Goal: Book appointment/travel/reservation

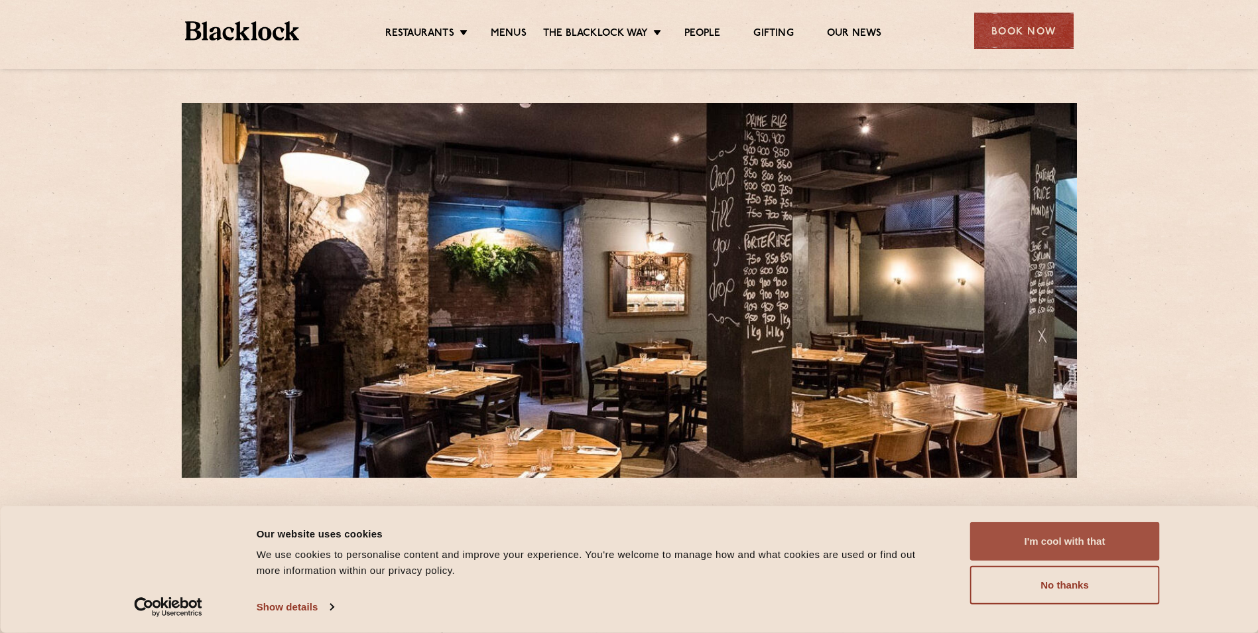
click at [1080, 544] on button "I'm cool with that" at bounding box center [1065, 541] width 190 height 38
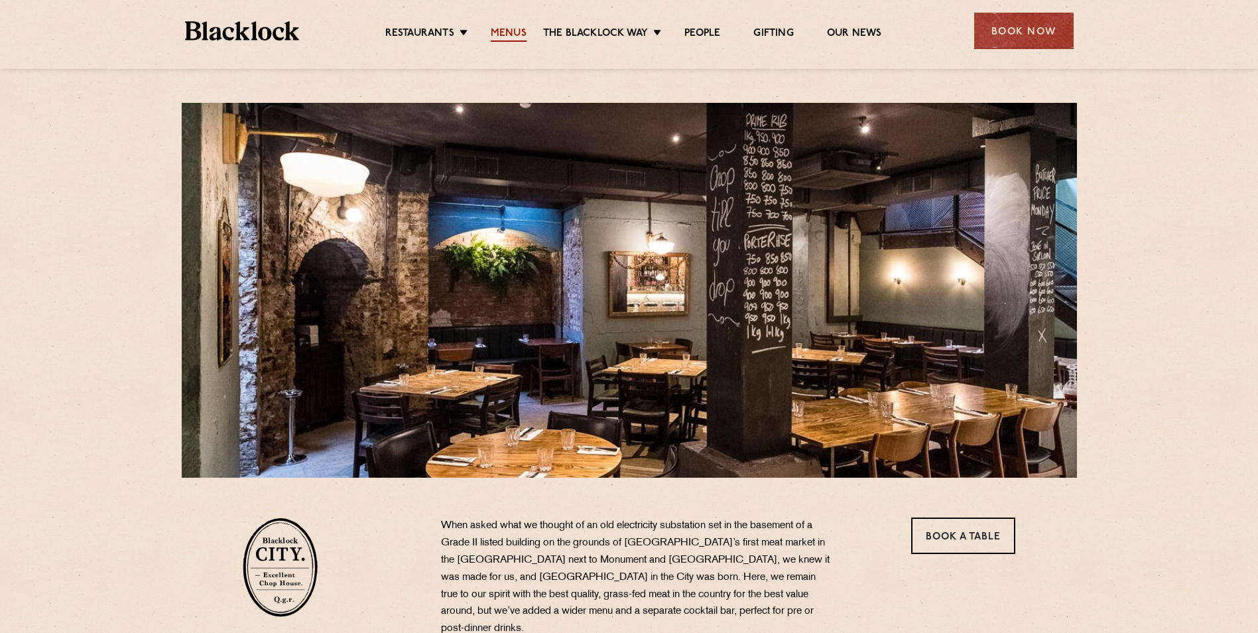
click at [515, 36] on link "Menus" at bounding box center [509, 34] width 36 height 15
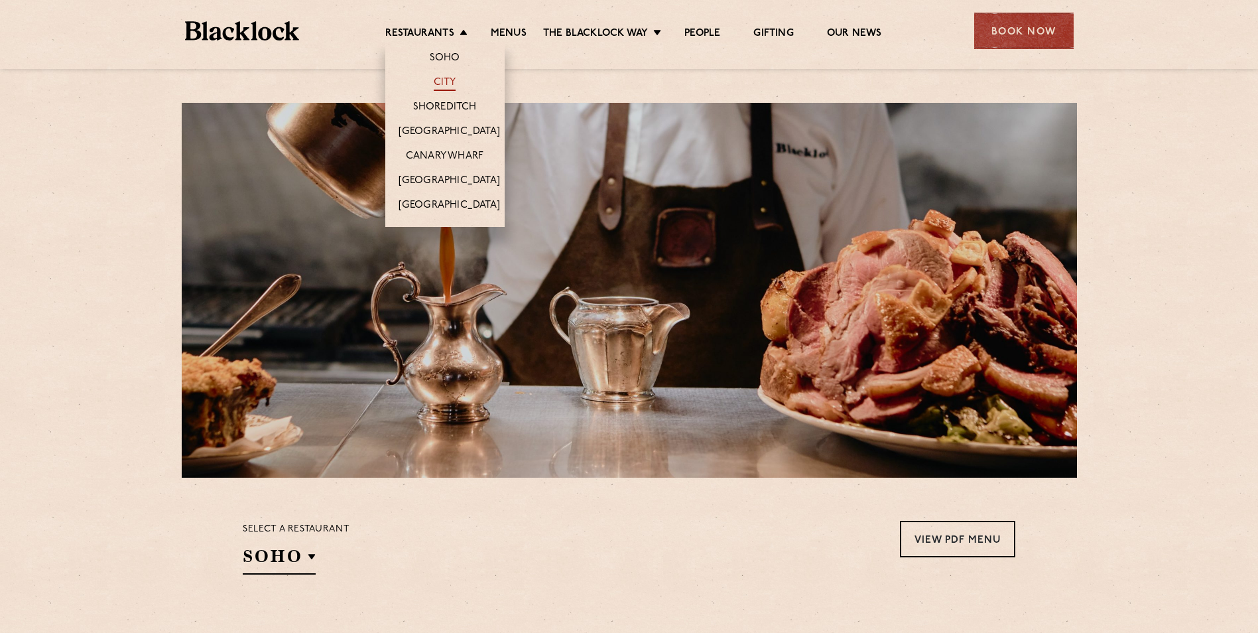
click at [450, 82] on link "City" at bounding box center [445, 83] width 23 height 15
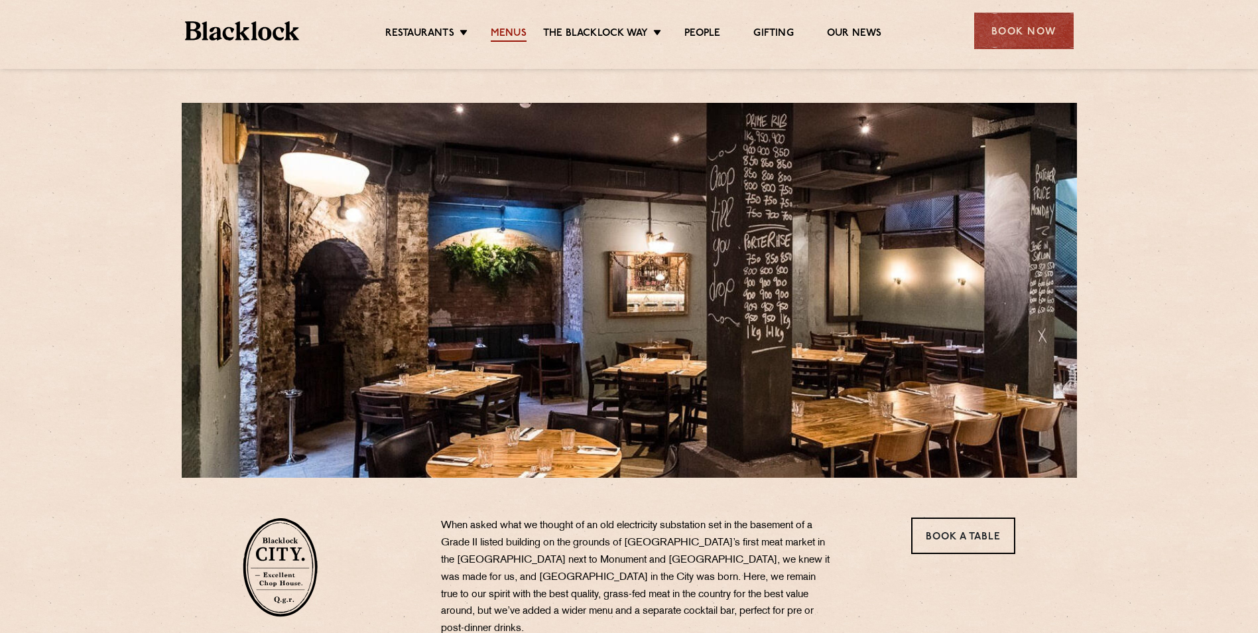
click at [523, 30] on link "Menus" at bounding box center [509, 34] width 36 height 15
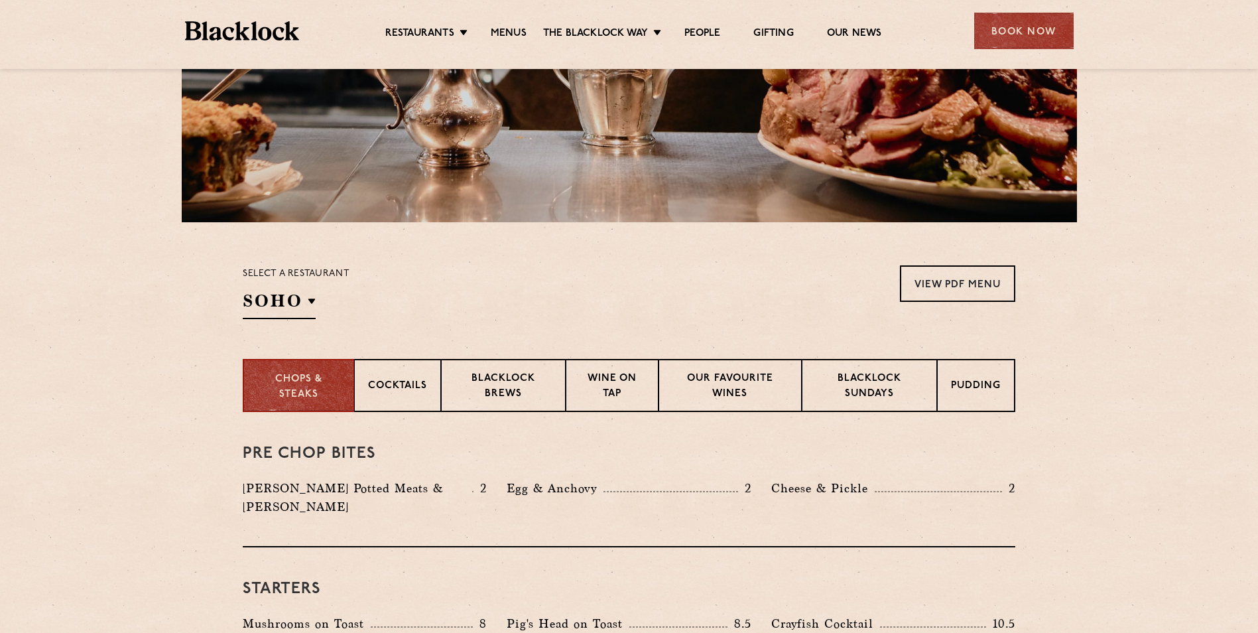
scroll to position [265, 0]
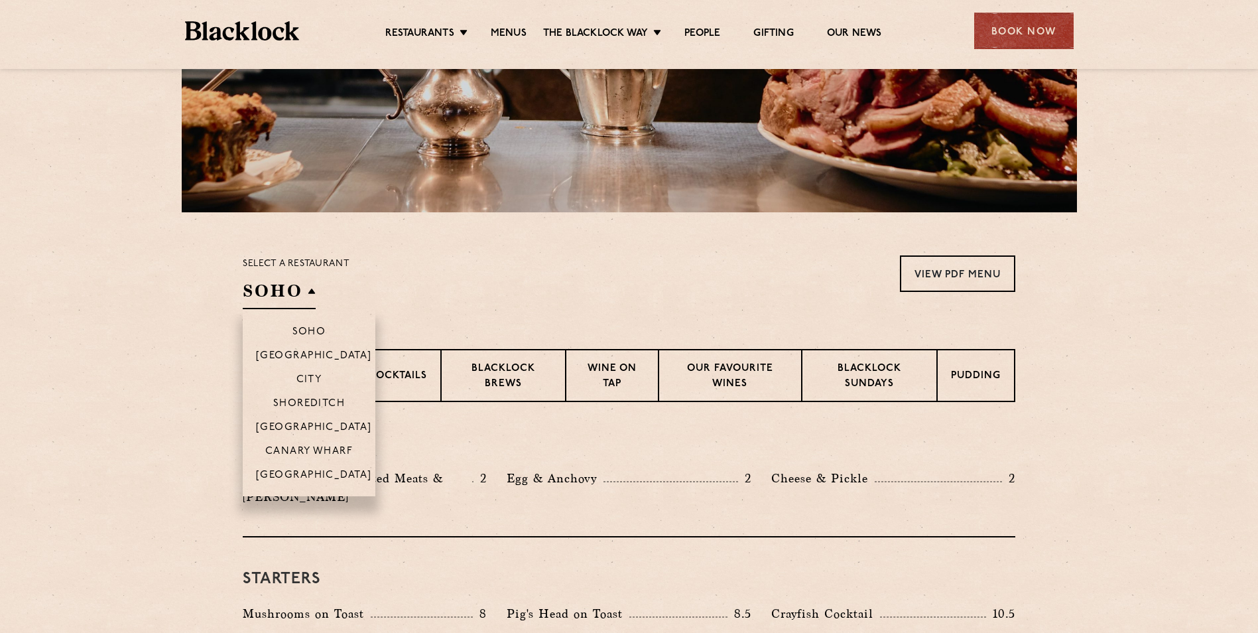
drag, startPoint x: 320, startPoint y: 290, endPoint x: 300, endPoint y: 291, distance: 20.6
click at [300, 291] on div "Select a restaurant SOHO Soho Birmingham City Shoreditch Covent Garden Canary W…" at bounding box center [296, 282] width 107 height 54
click at [320, 373] on li "City" at bounding box center [309, 379] width 133 height 24
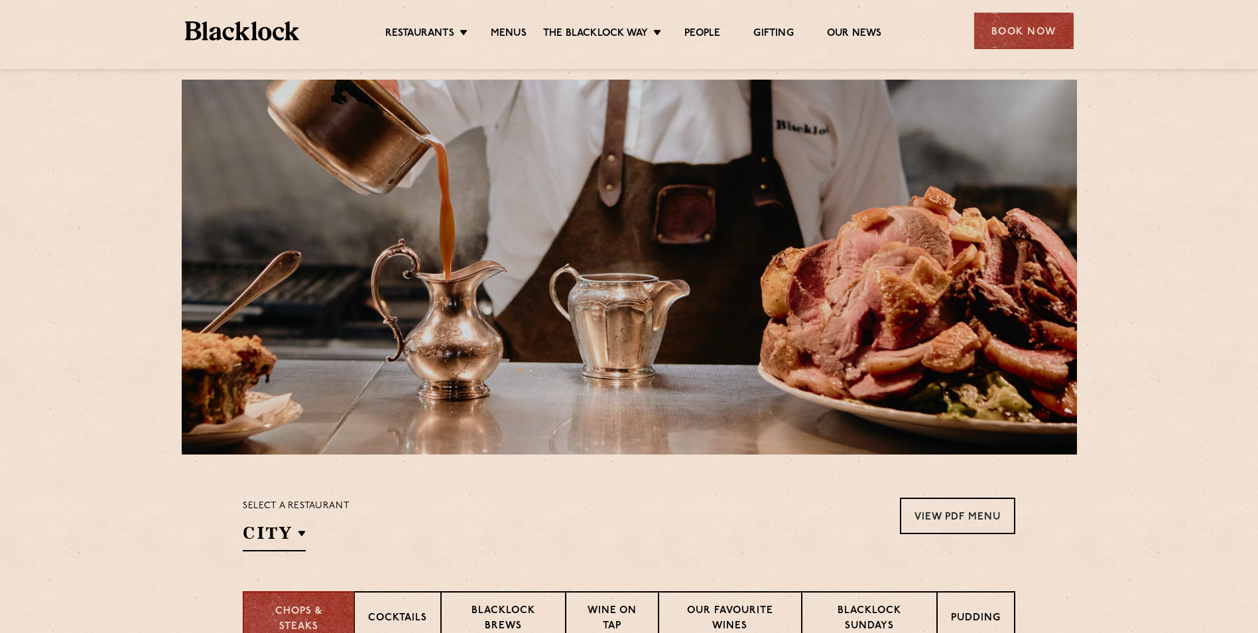
scroll to position [0, 0]
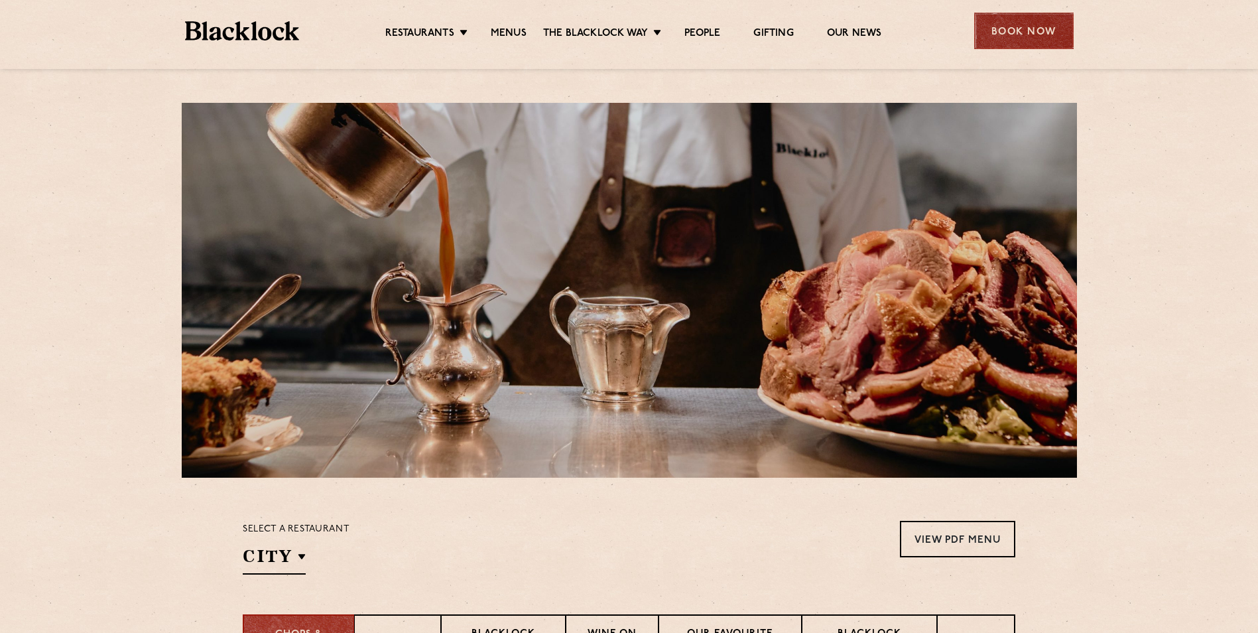
click at [1002, 42] on div "Book Now" at bounding box center [1023, 31] width 99 height 36
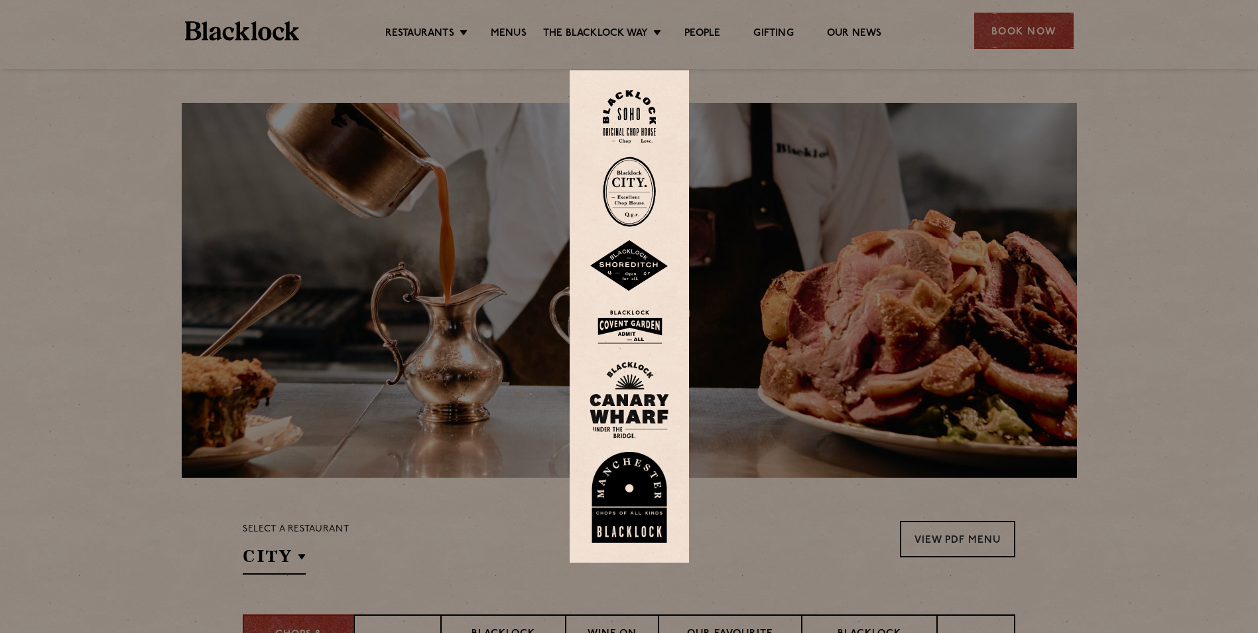
click at [635, 196] on img at bounding box center [629, 191] width 53 height 70
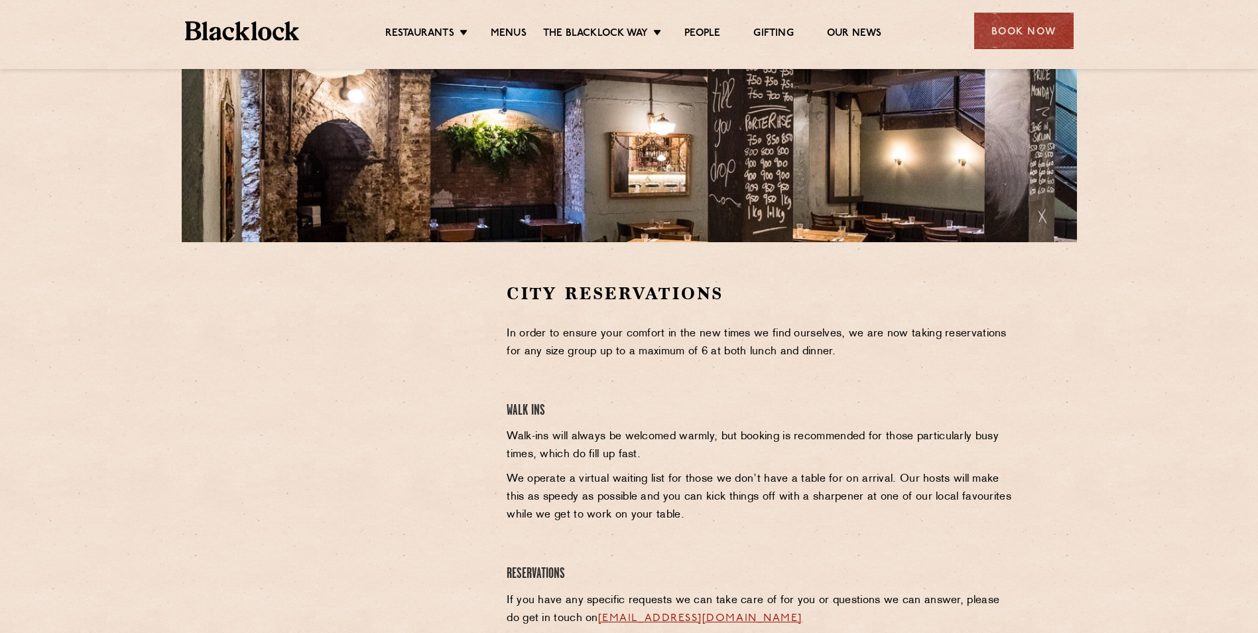
scroll to position [265, 0]
